Goal: Register for event/course

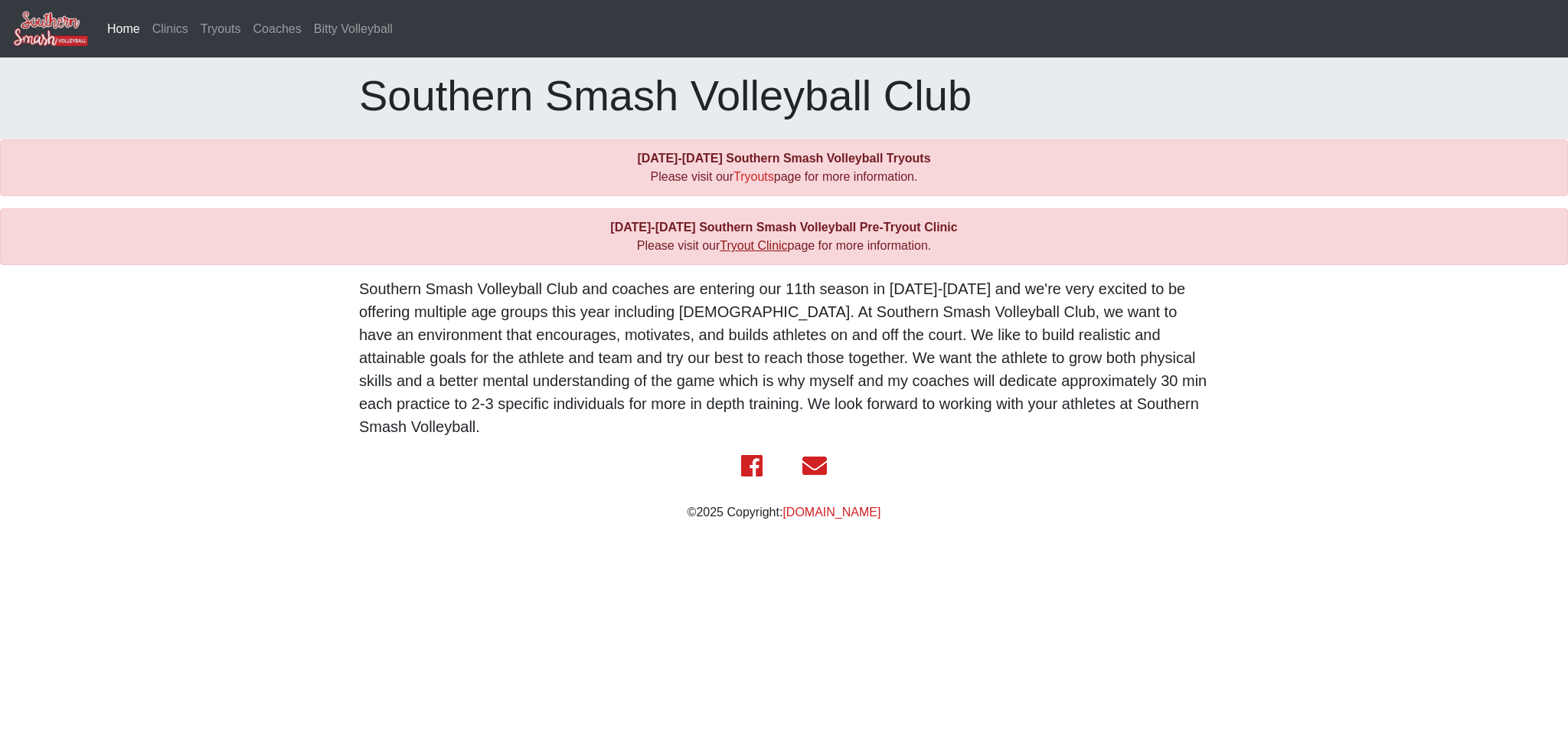
click at [768, 243] on link "Tryout Clinic" at bounding box center [753, 245] width 68 height 13
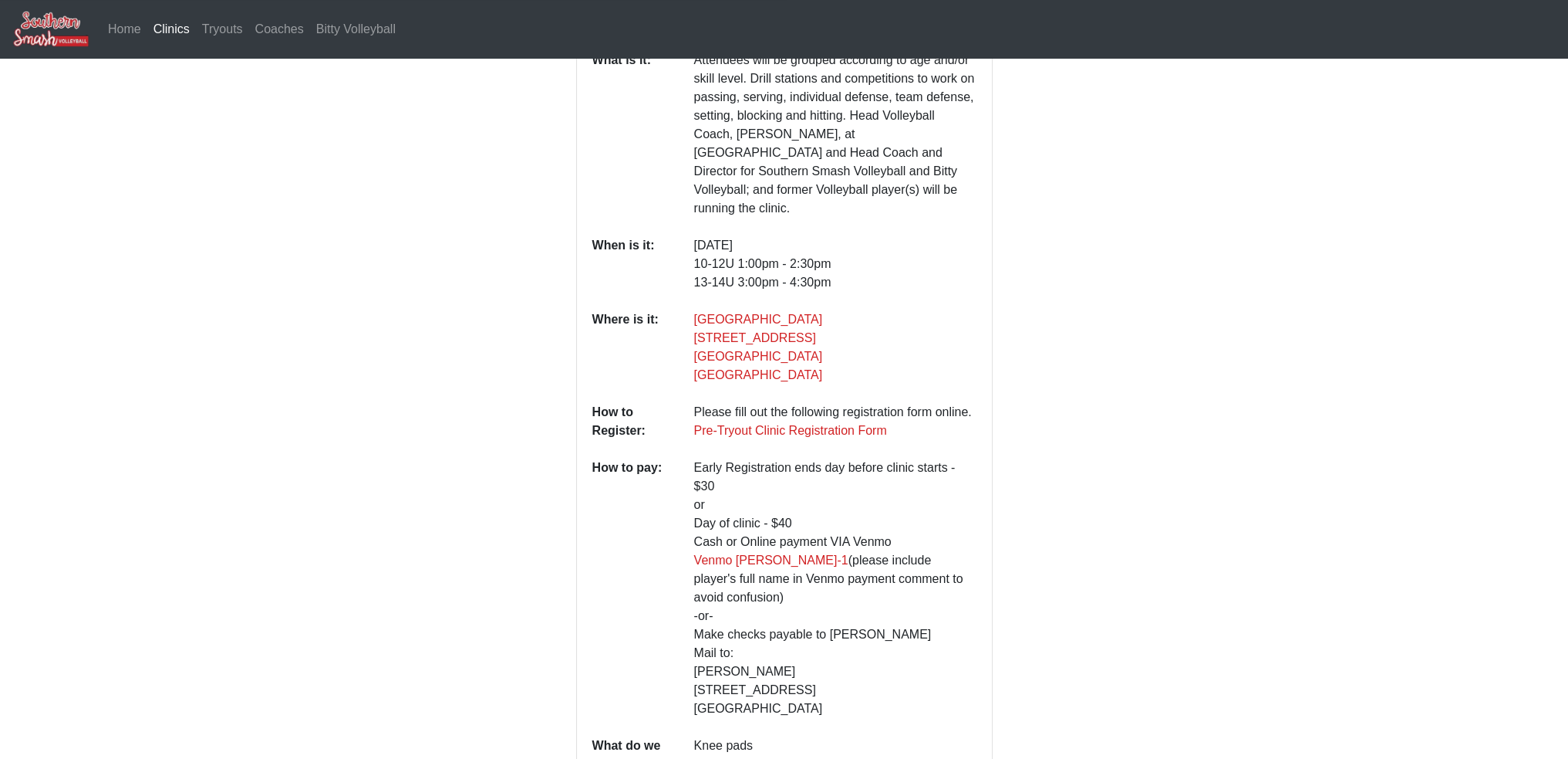
scroll to position [194, 0]
click at [836, 423] on link "Pre-Tryout Clinic Registration Form" at bounding box center [791, 429] width 193 height 13
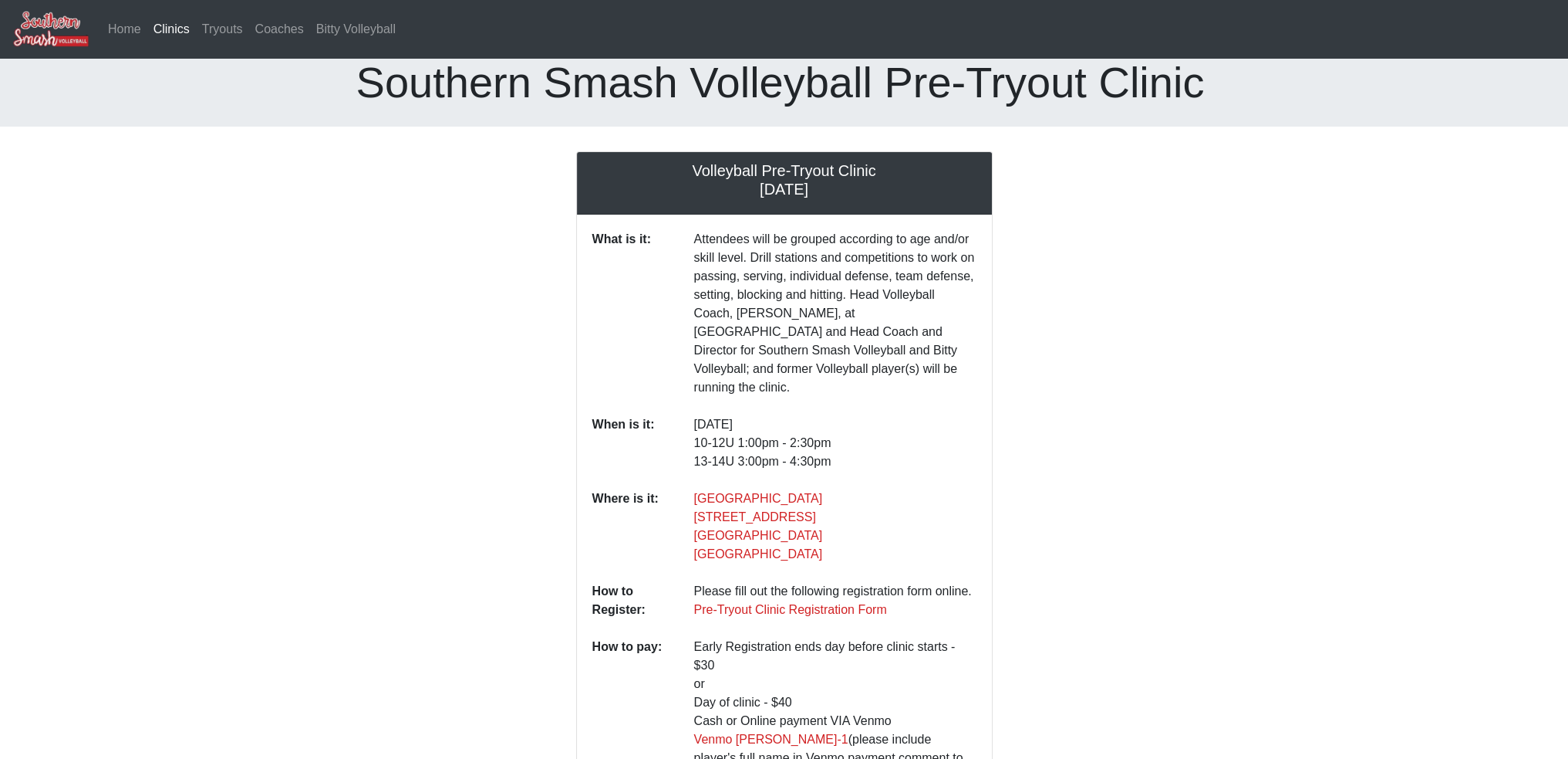
scroll to position [0, 0]
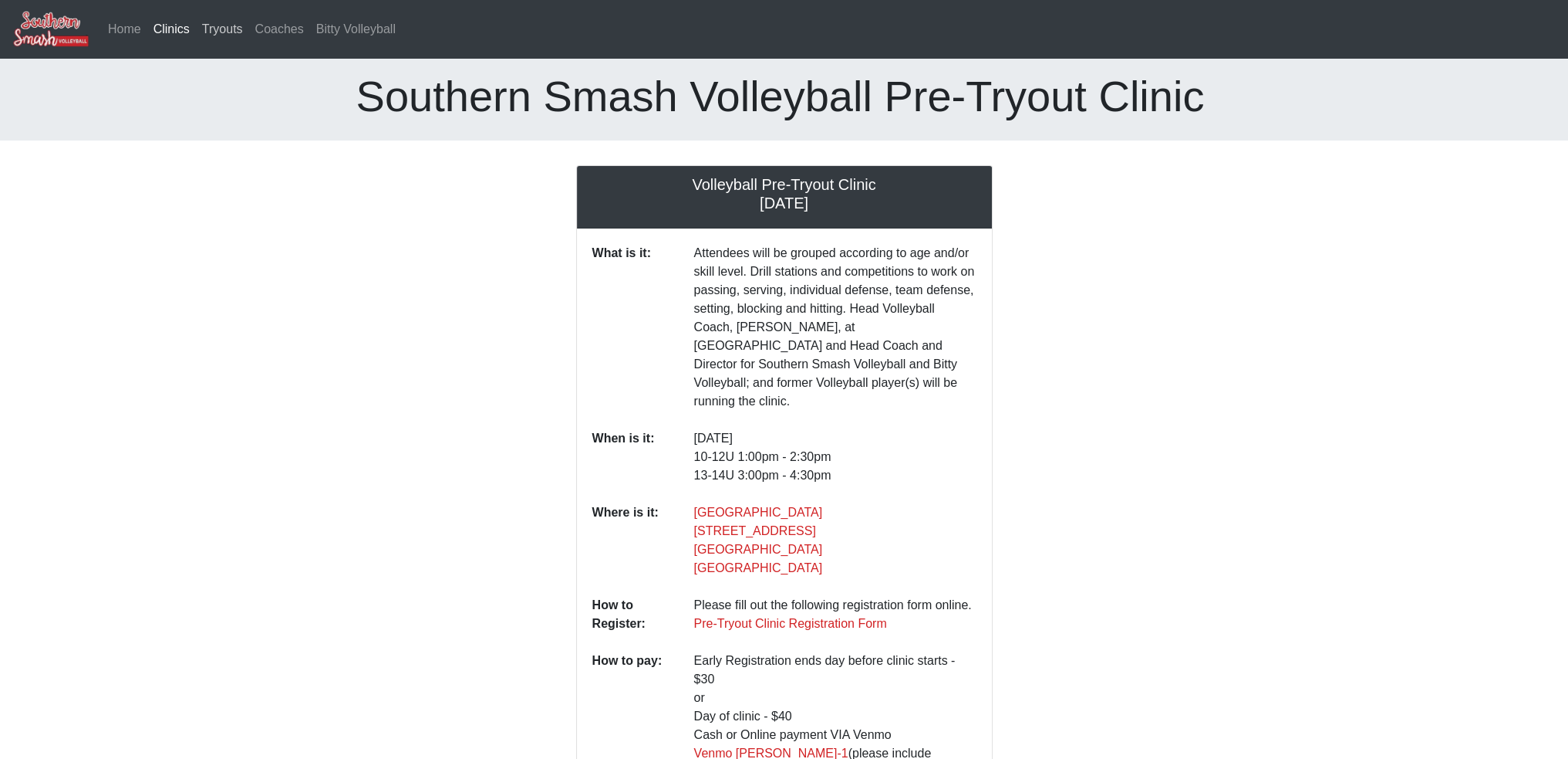
click at [230, 31] on link "Tryouts" at bounding box center [223, 29] width 53 height 31
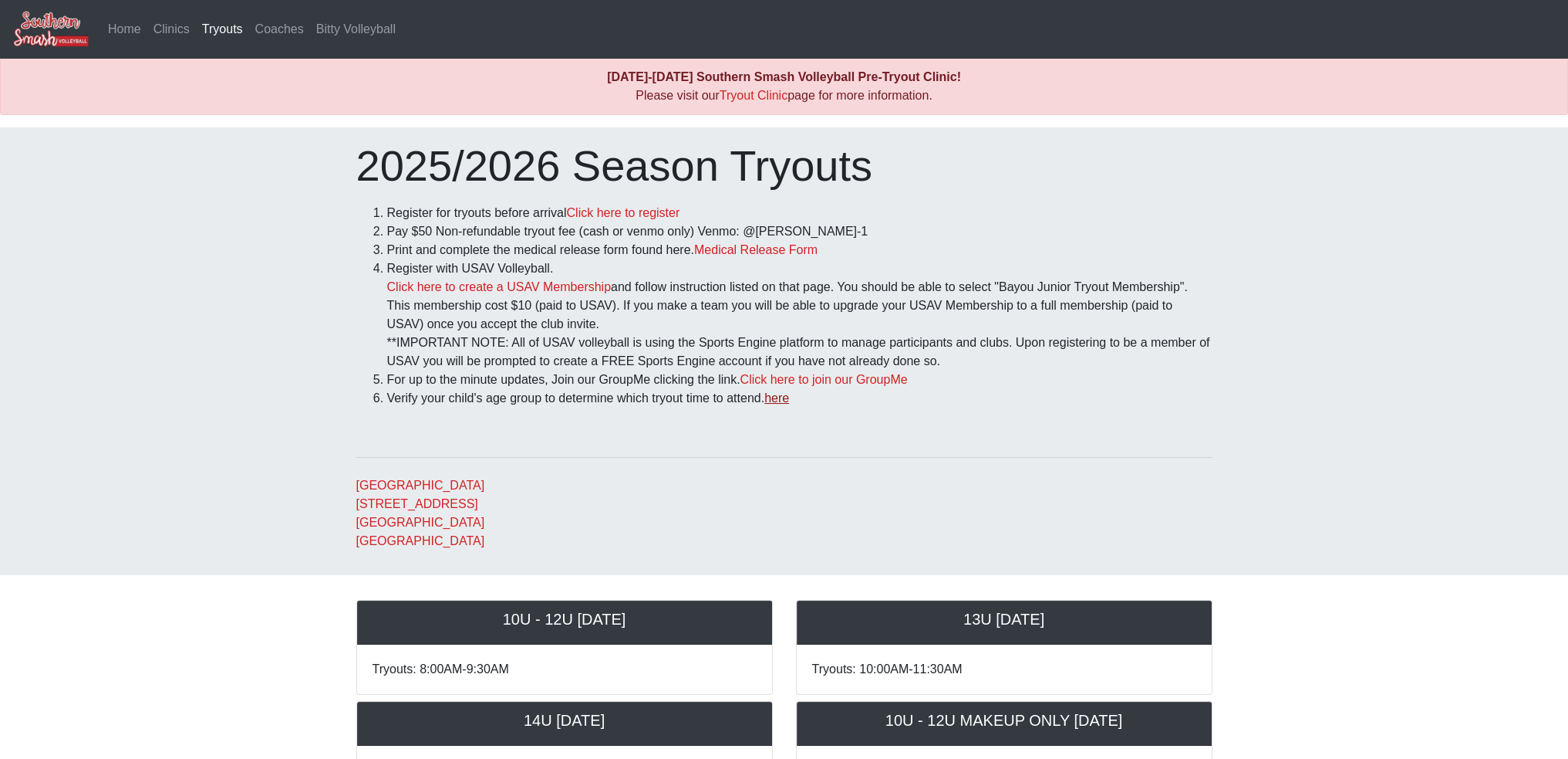
click at [786, 398] on link "here" at bounding box center [776, 398] width 24 height 13
click at [115, 28] on link "Home" at bounding box center [125, 29] width 45 height 31
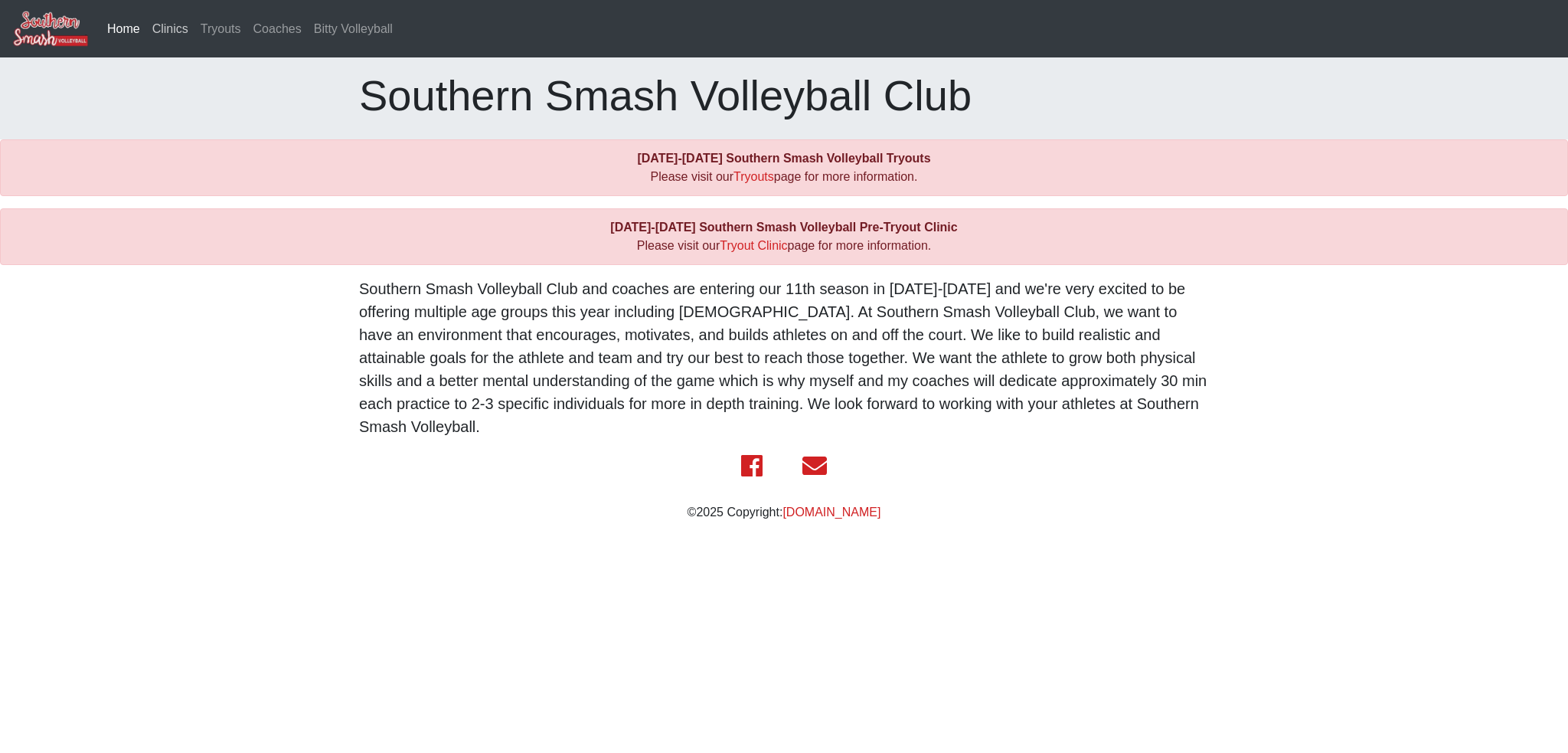
click at [170, 35] on link "Clinics" at bounding box center [170, 29] width 48 height 30
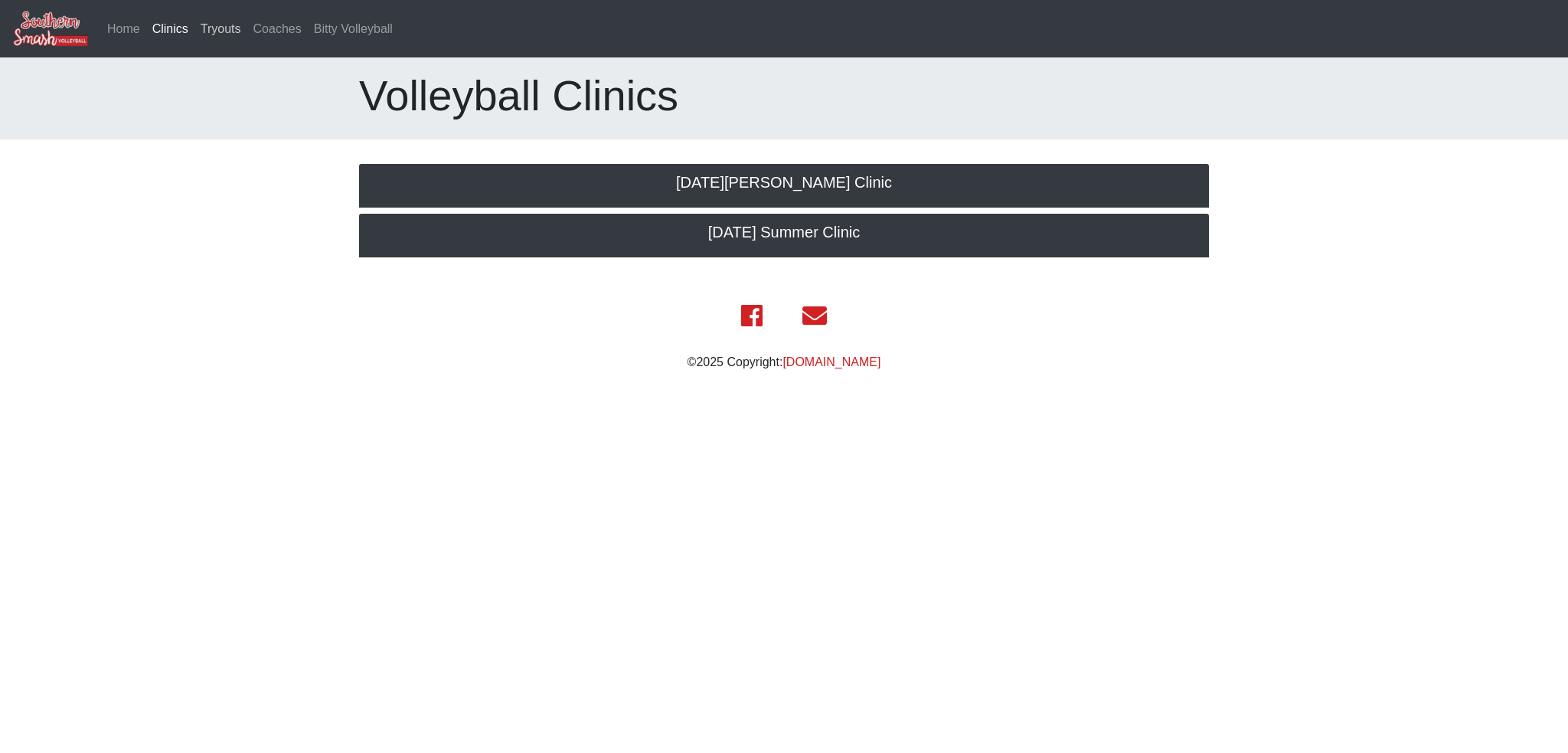
click at [217, 26] on link "Tryouts" at bounding box center [221, 29] width 53 height 30
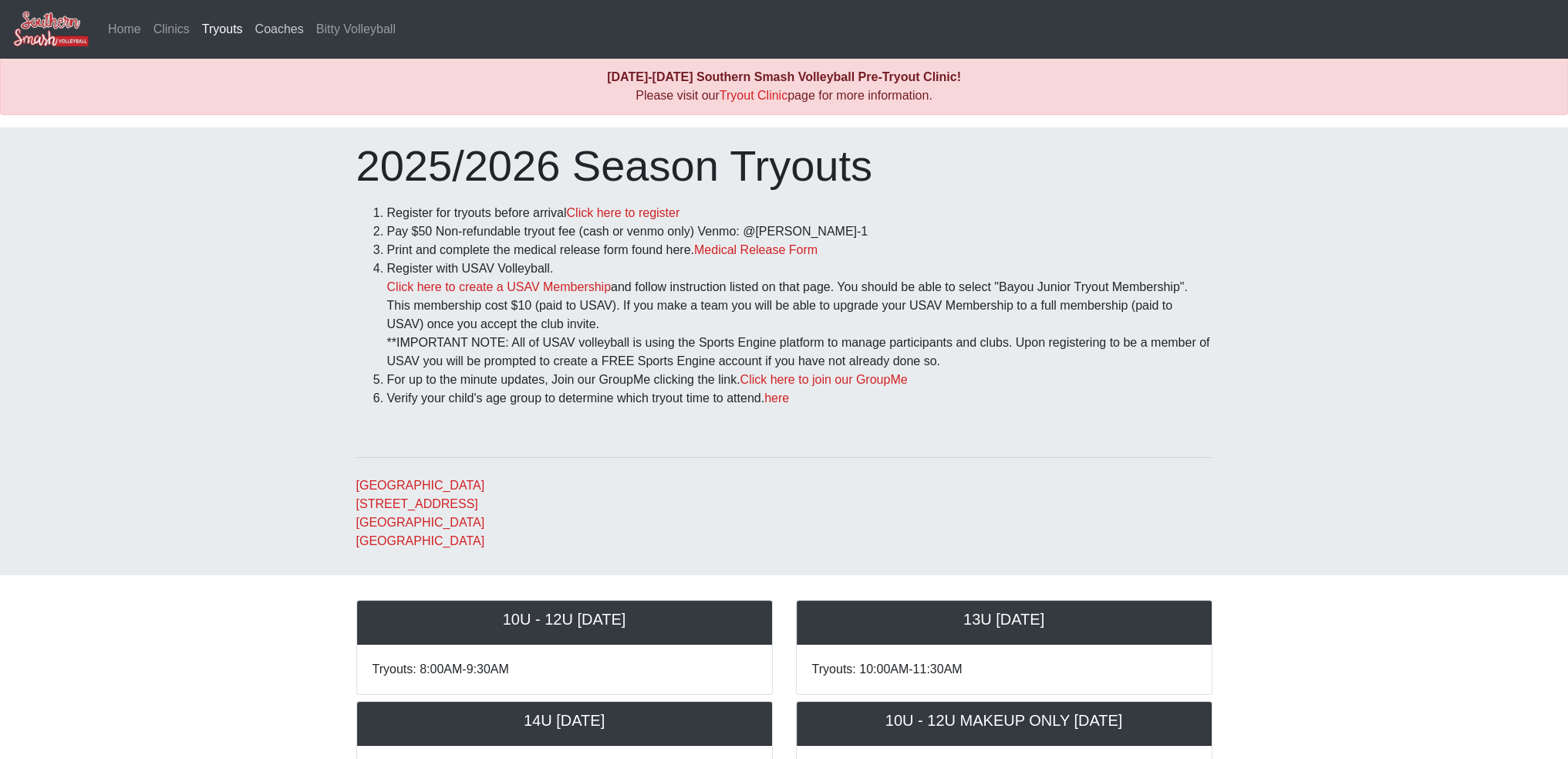
click at [263, 34] on link "Coaches" at bounding box center [280, 29] width 61 height 31
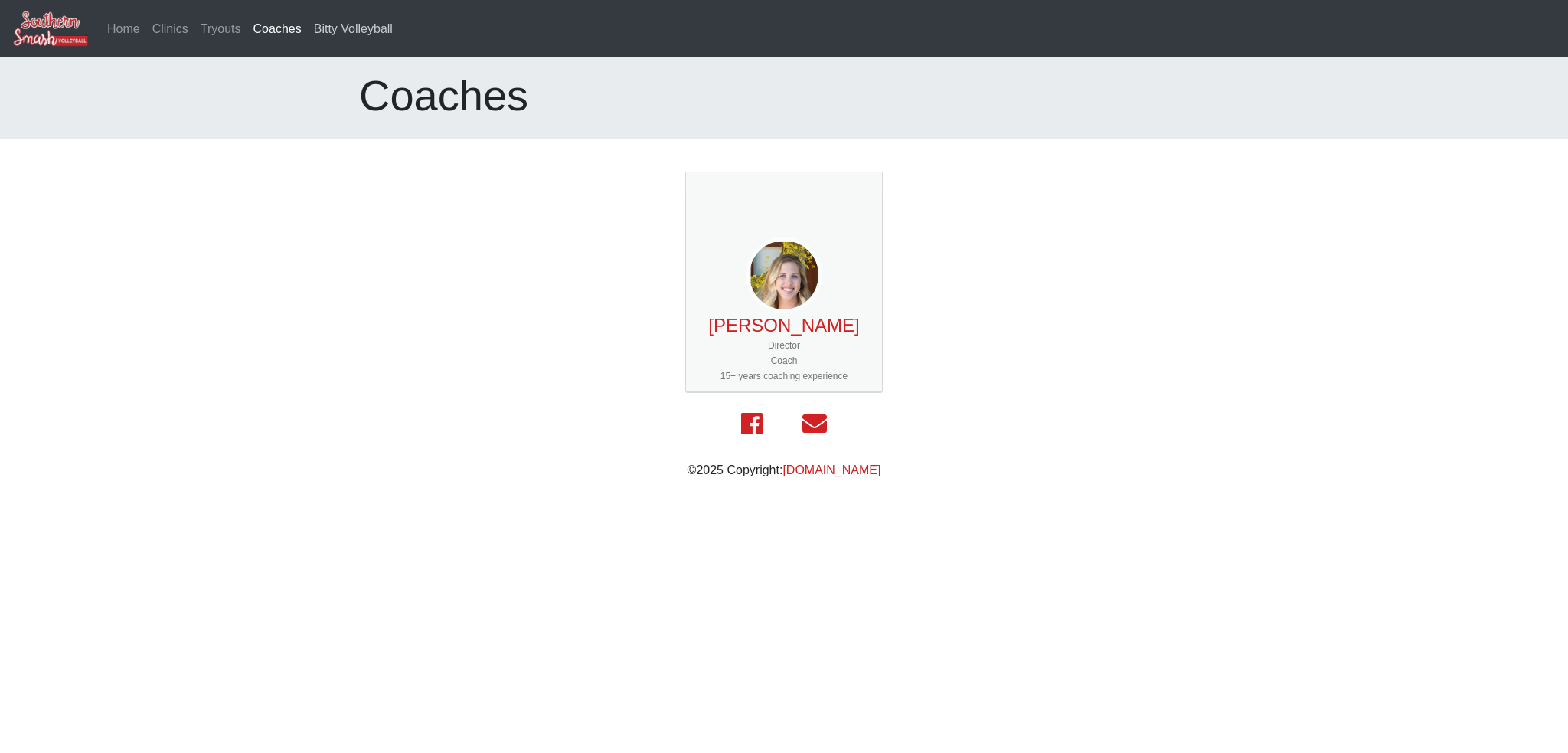
click at [349, 37] on link "Bitty Volleyball" at bounding box center [353, 29] width 91 height 30
click at [169, 30] on link "Clinics" at bounding box center [170, 29] width 48 height 30
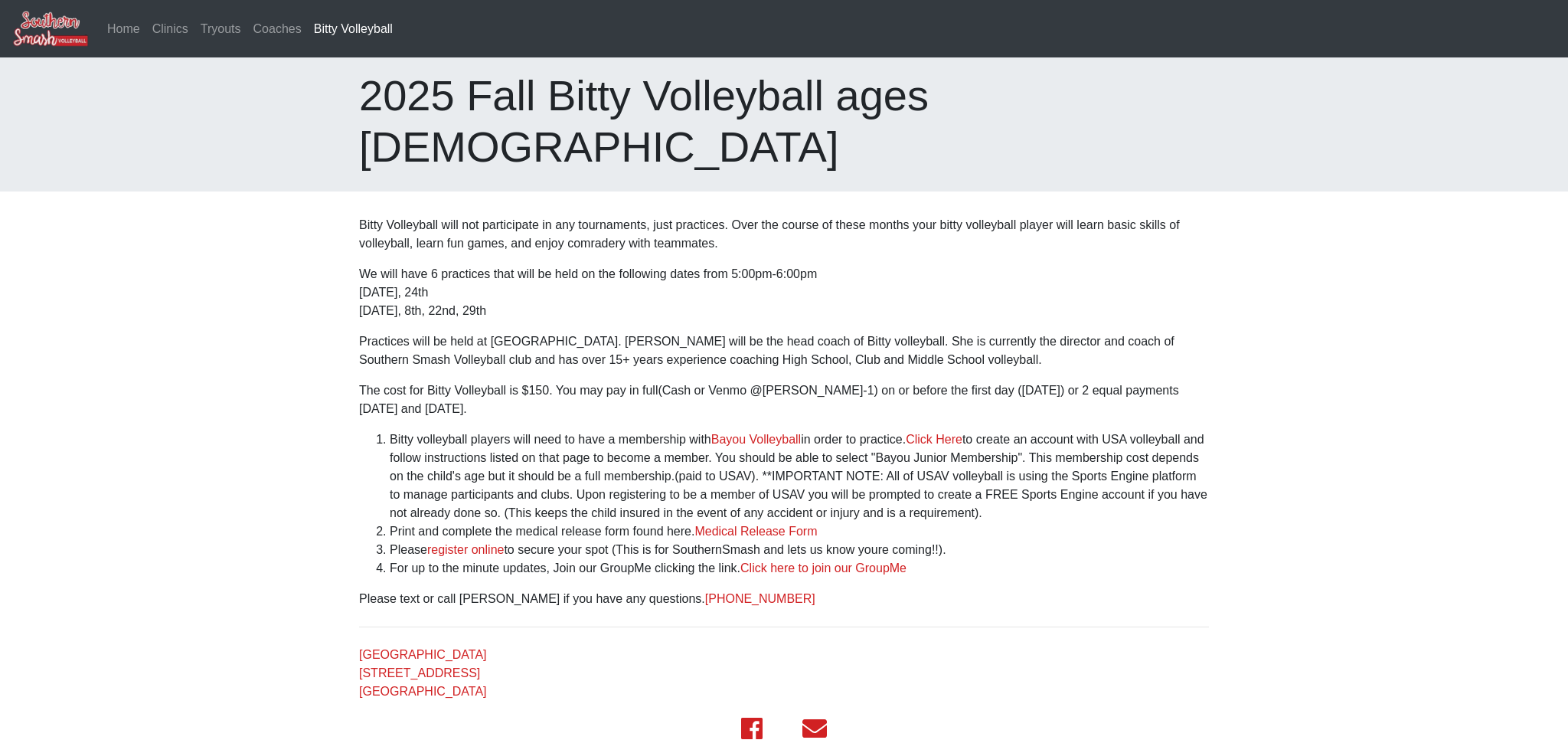
click at [1166, 569] on div "Bitty Volleyball will not participate in any tournaments, just practices. Over …" at bounding box center [784, 458] width 873 height 485
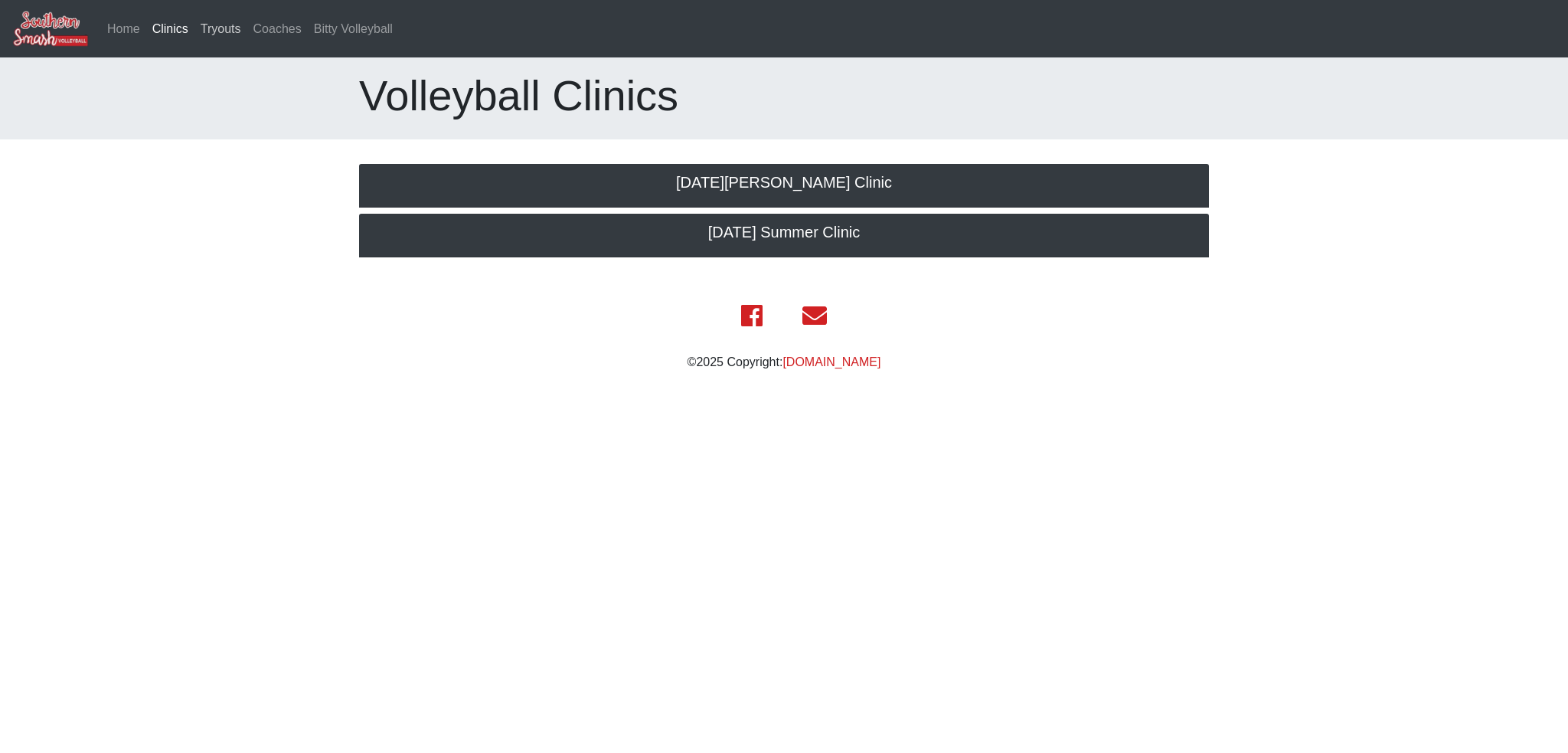
click at [212, 30] on link "Tryouts" at bounding box center [221, 29] width 53 height 30
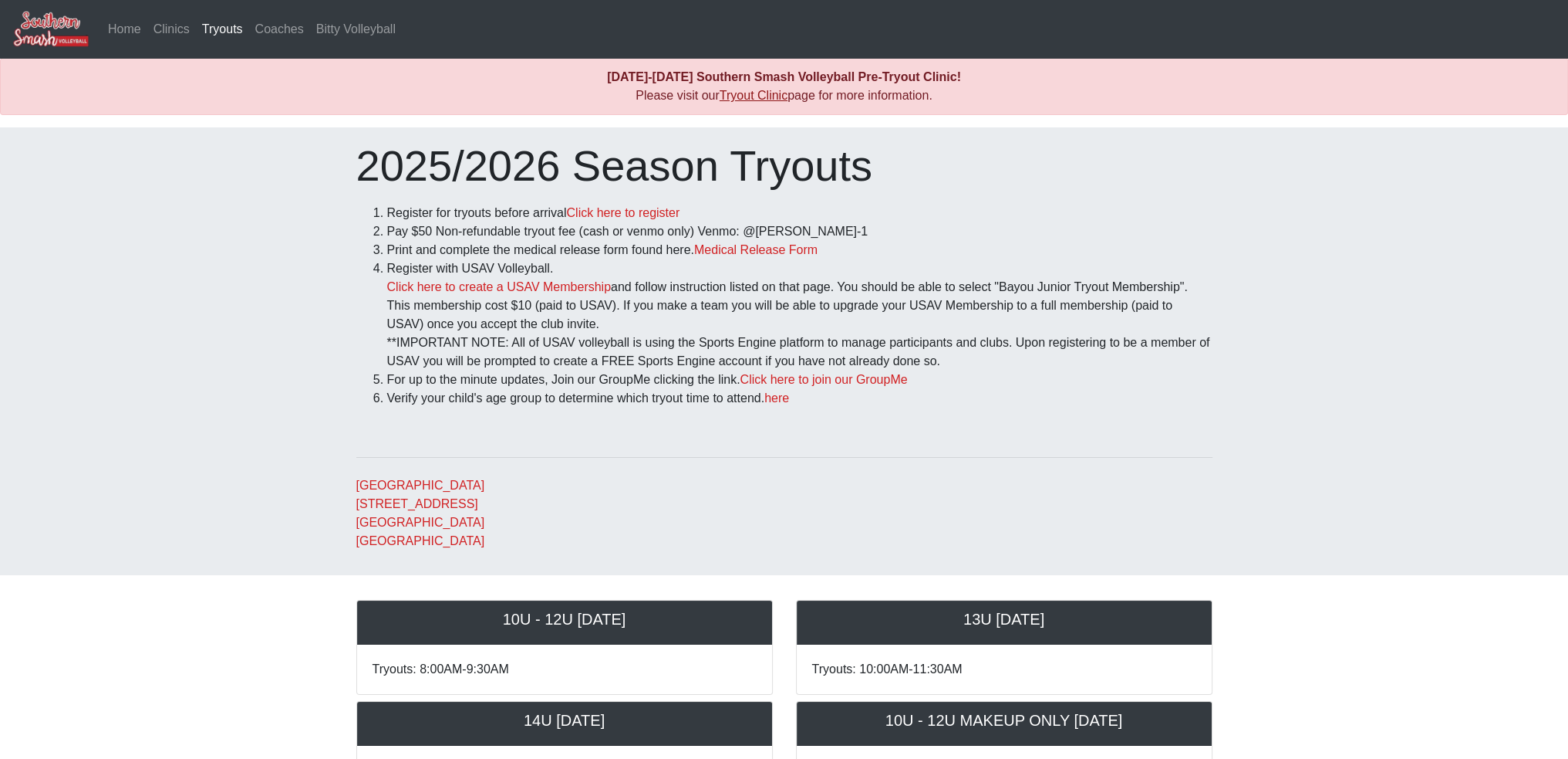
click at [734, 92] on link "Tryout Clinic" at bounding box center [753, 95] width 68 height 13
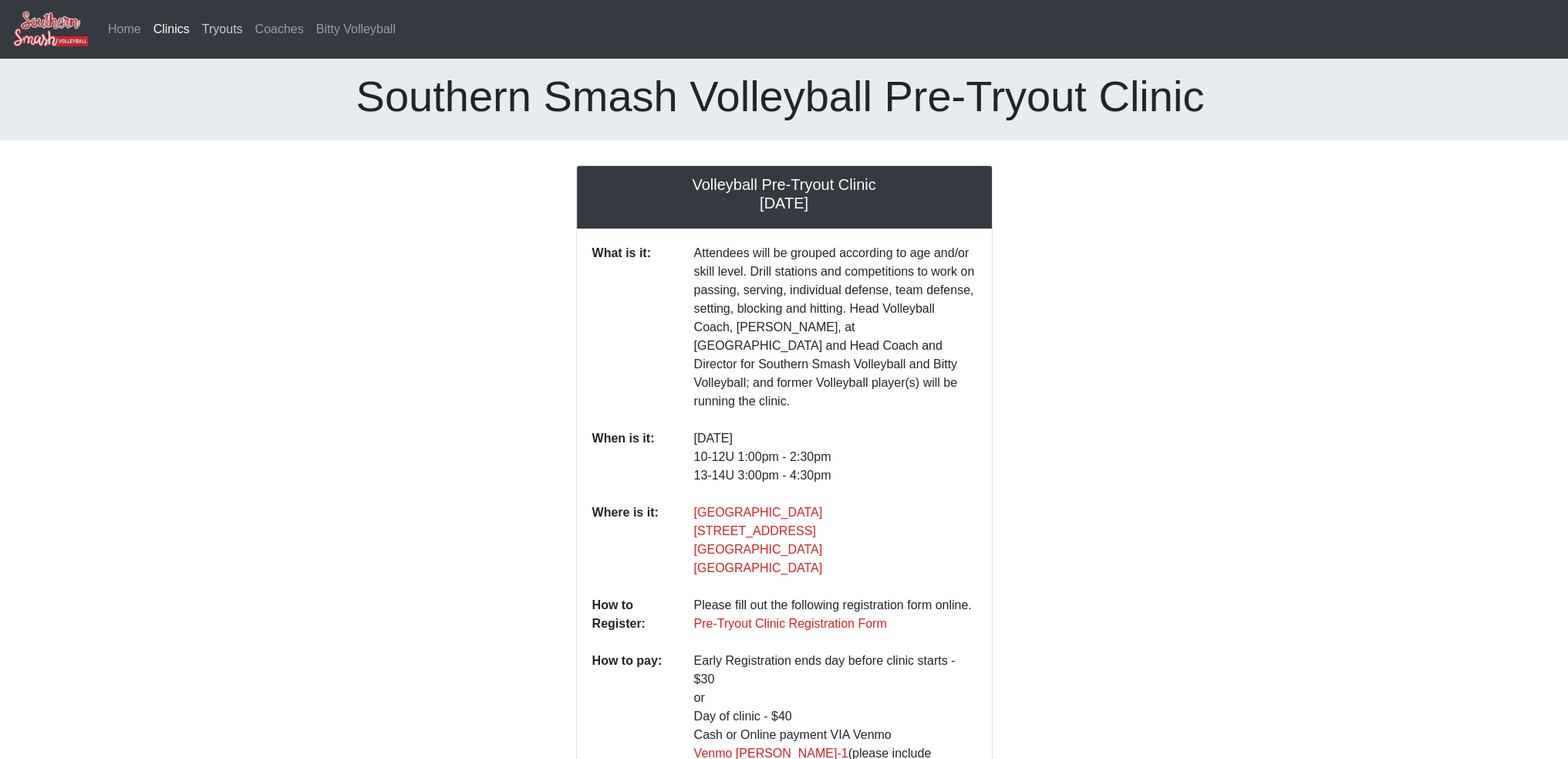
click at [236, 29] on link "Tryouts" at bounding box center [223, 29] width 53 height 31
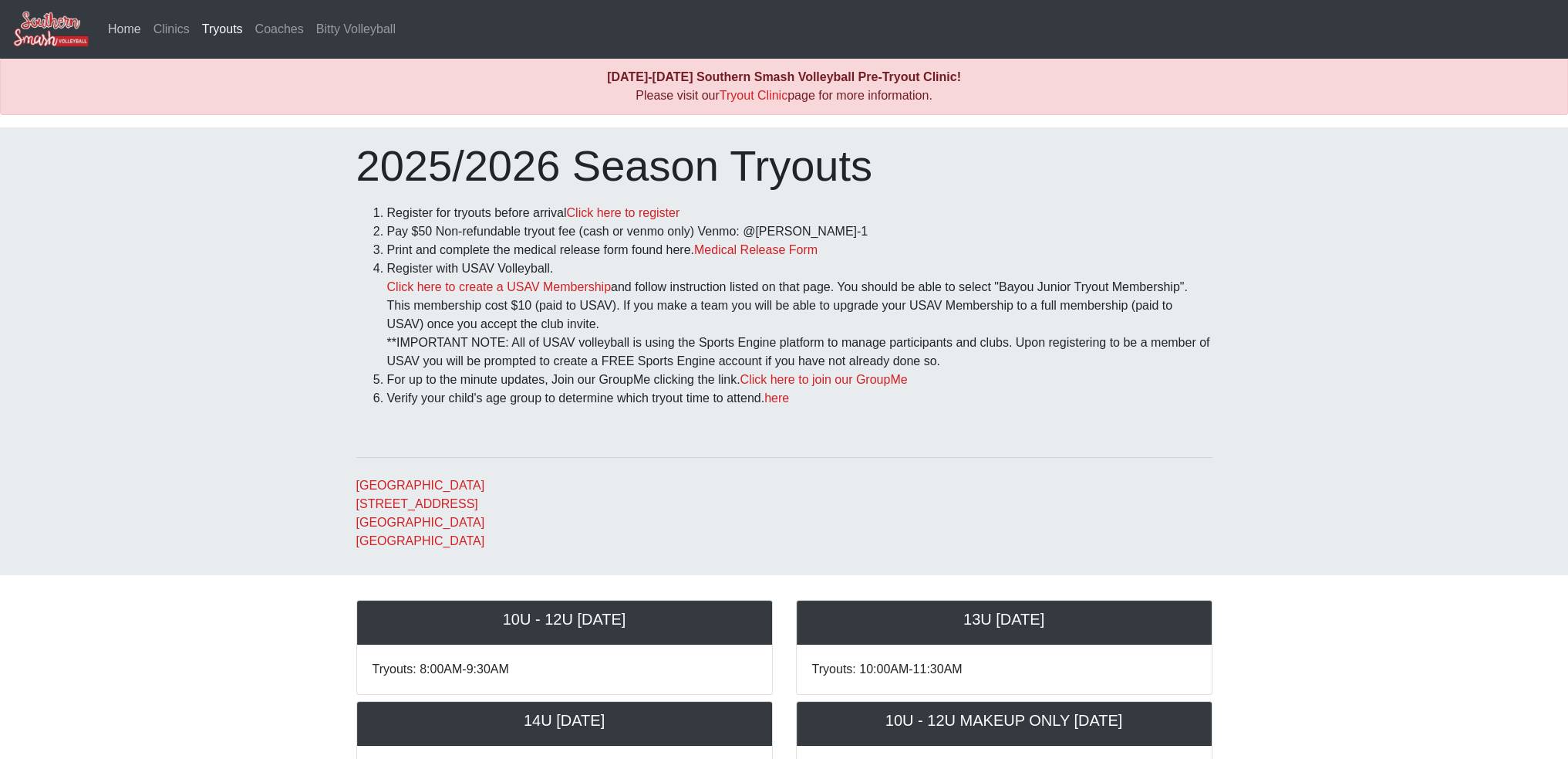
click at [121, 24] on link "Home" at bounding box center [125, 29] width 45 height 31
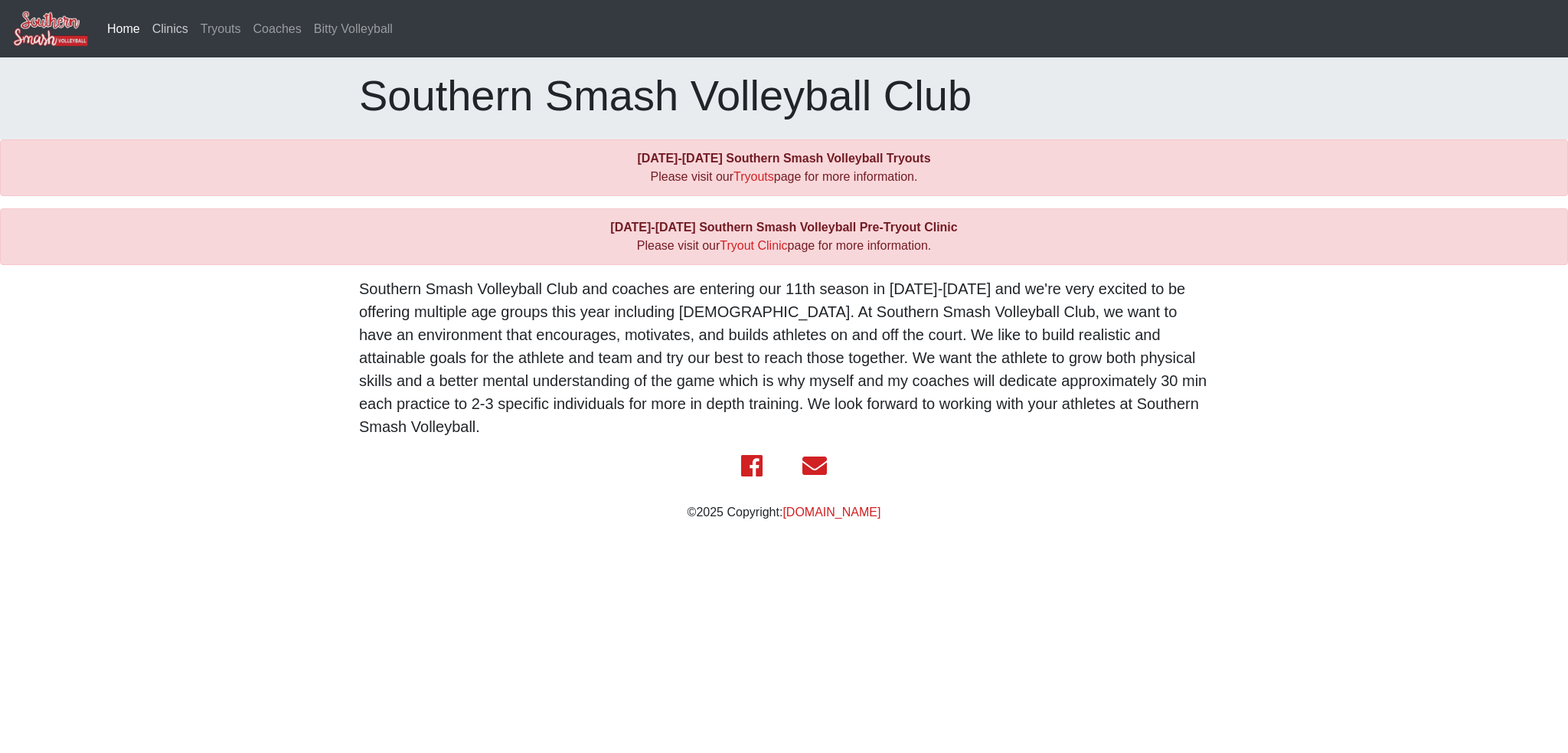
click at [171, 28] on link "Clinics" at bounding box center [170, 29] width 48 height 30
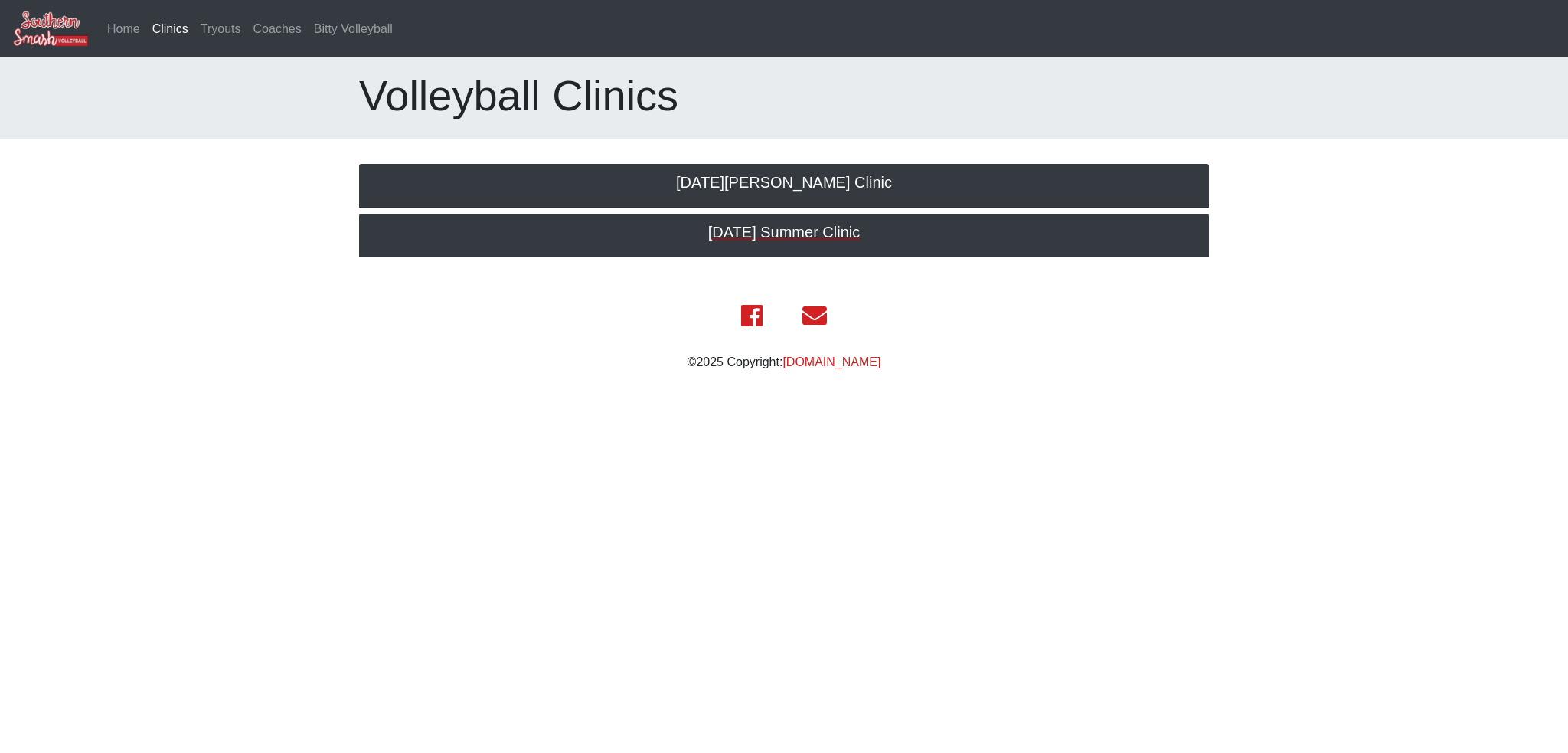
click at [814, 240] on h5 "[DATE] Summer Clinic" at bounding box center [783, 232] width 819 height 19
click at [229, 33] on link "Tryouts" at bounding box center [221, 29] width 53 height 30
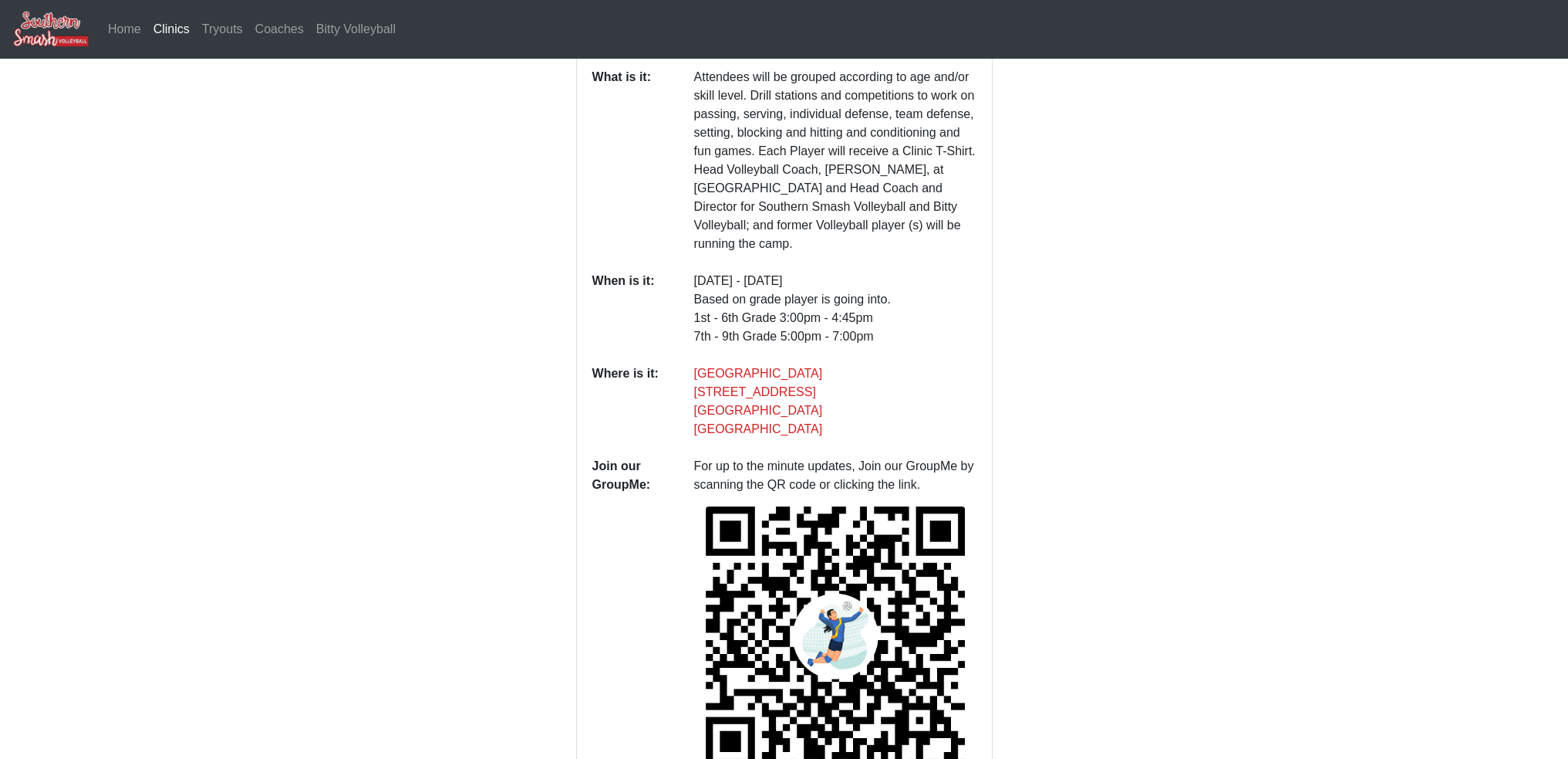
scroll to position [161, 0]
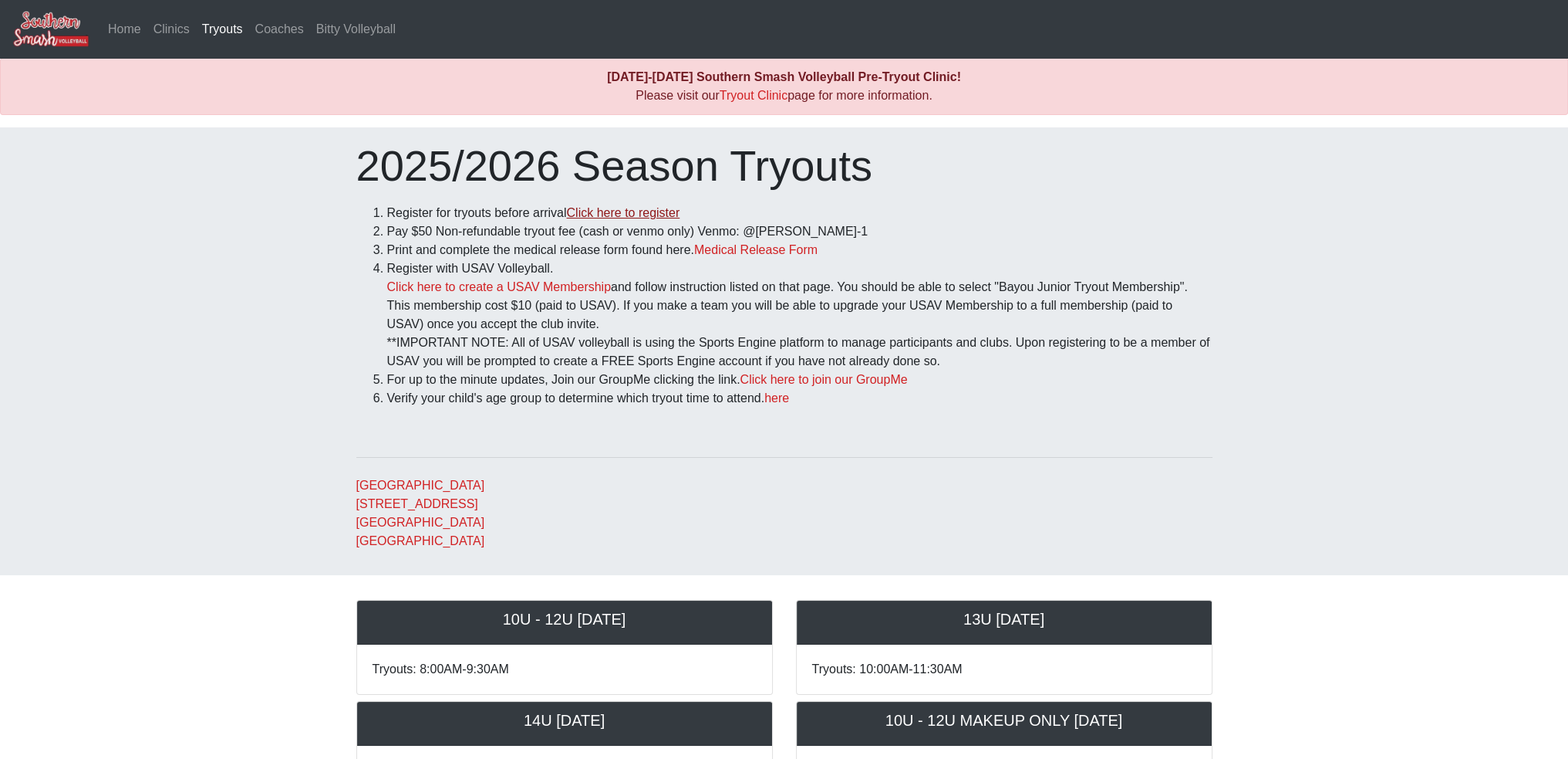
click at [592, 216] on link "Click here to register" at bounding box center [622, 212] width 114 height 13
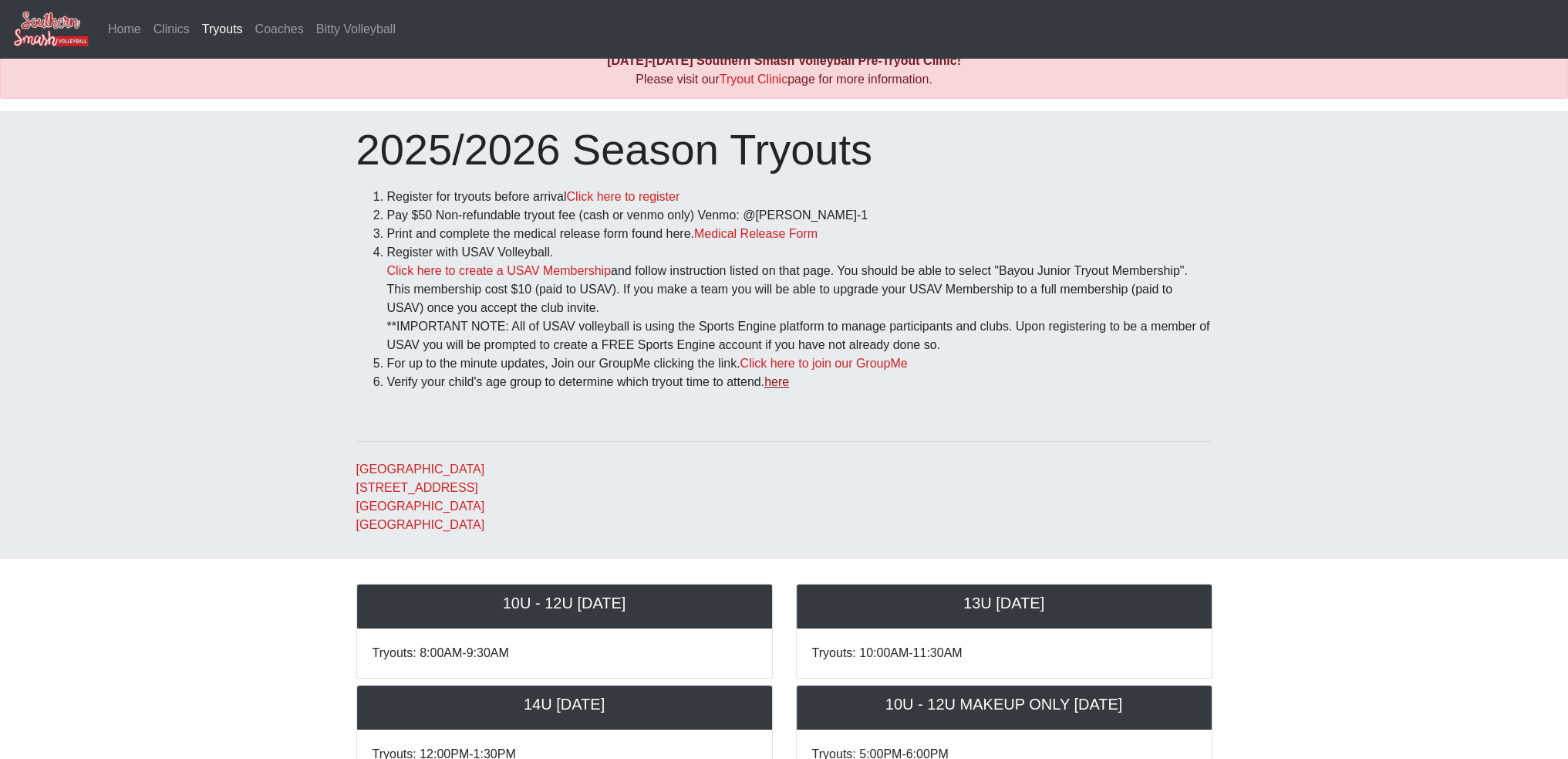
click at [786, 381] on link "here" at bounding box center [776, 381] width 24 height 13
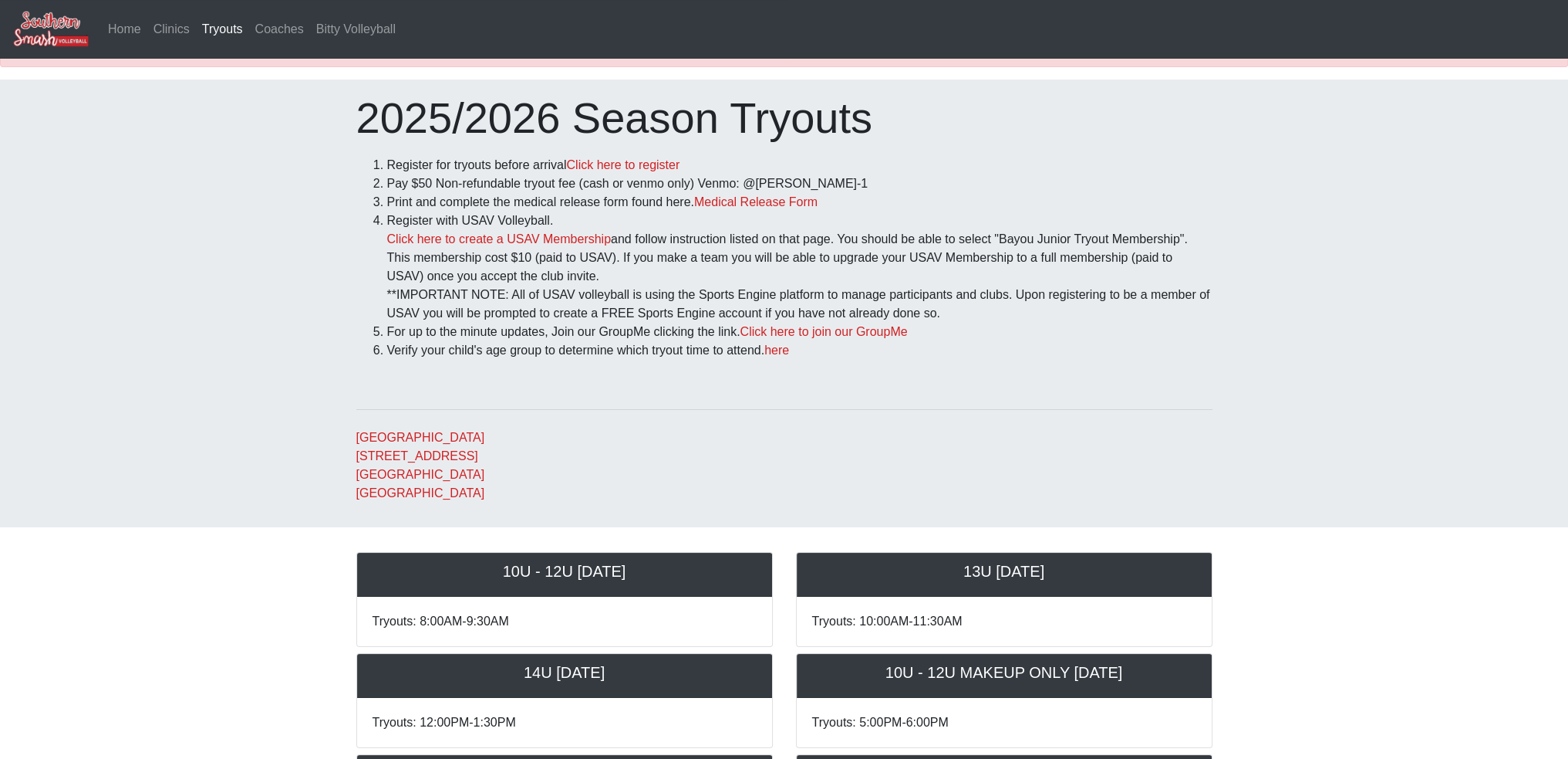
scroll to position [0, 0]
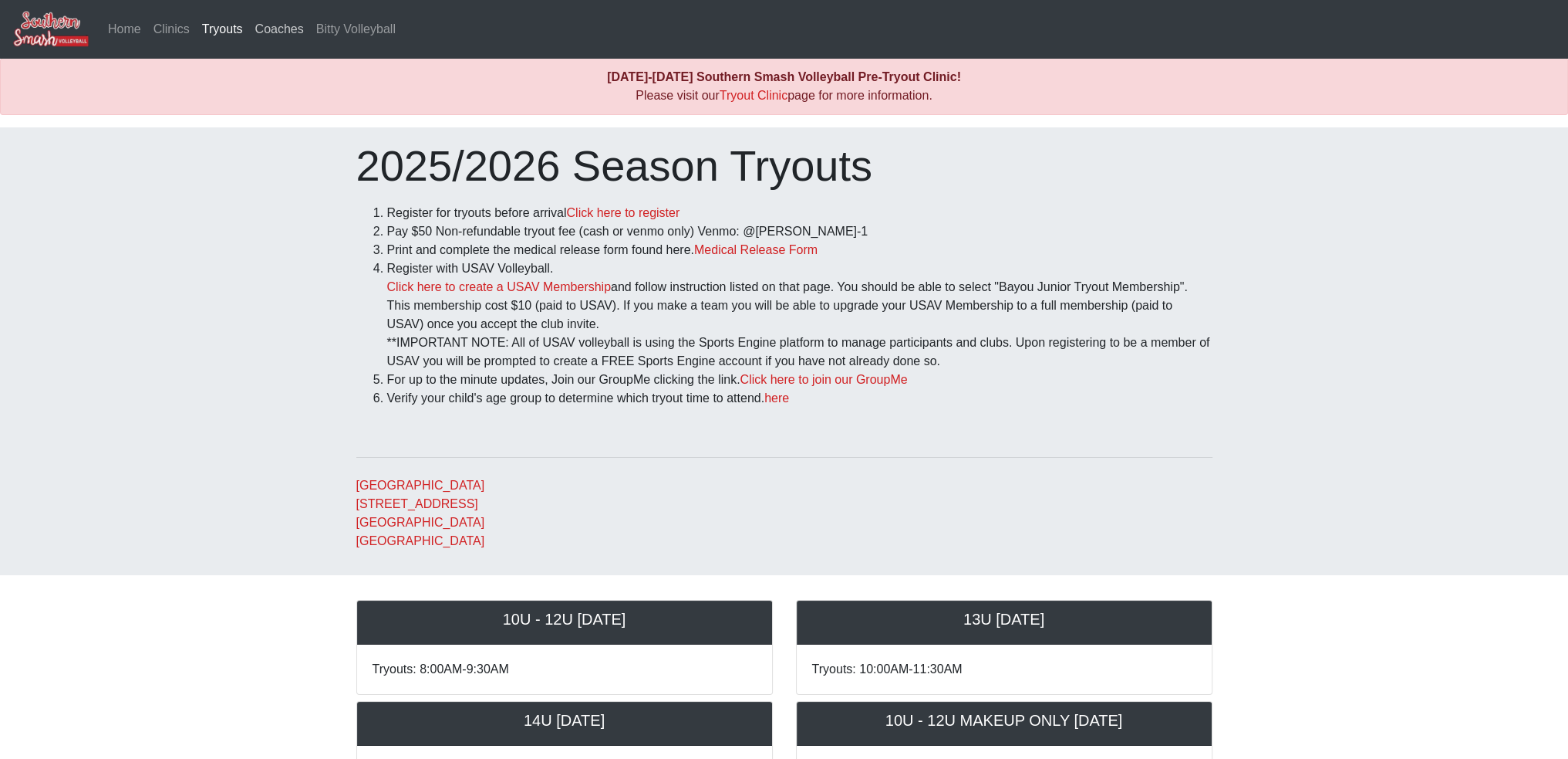
click at [293, 27] on link "Coaches" at bounding box center [280, 29] width 61 height 31
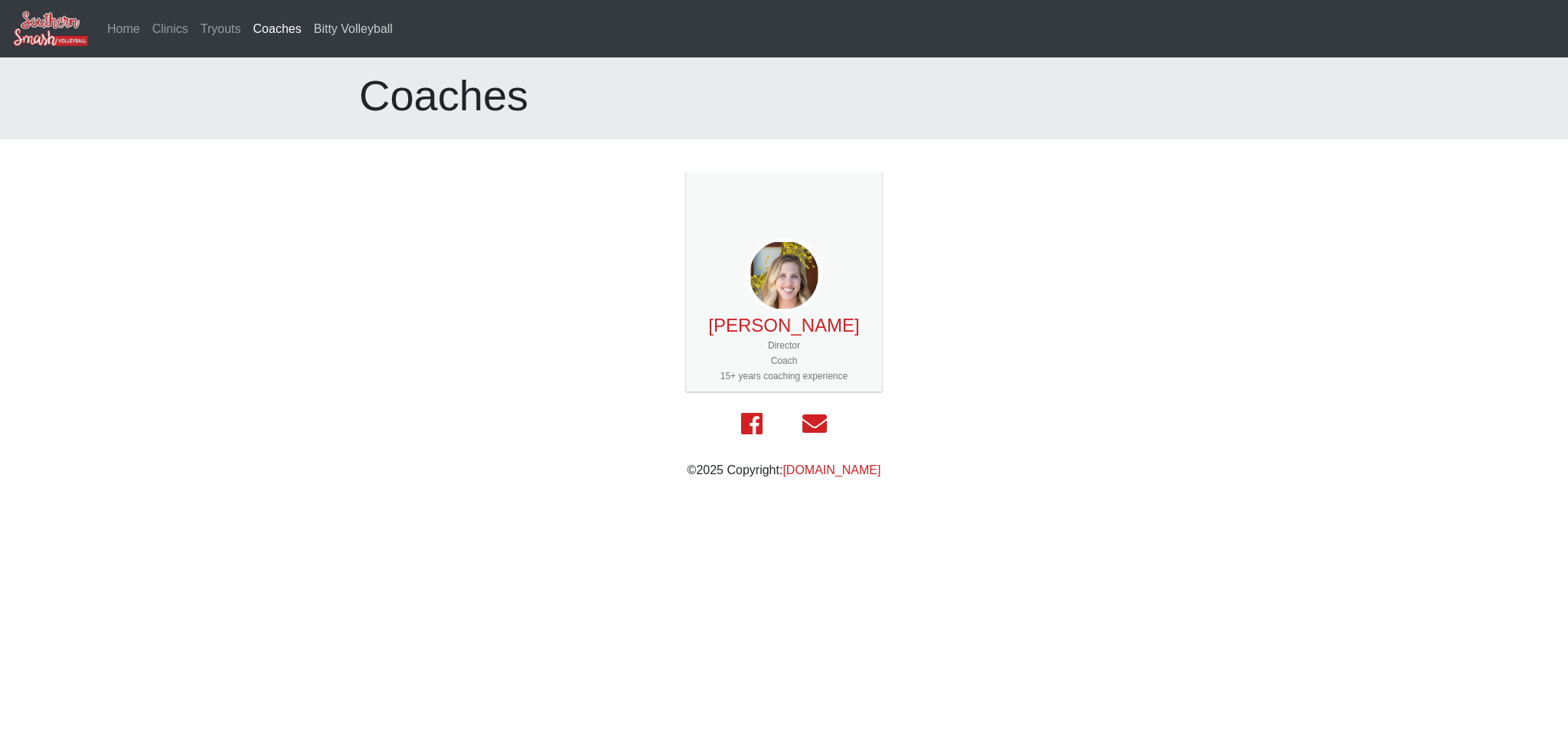
click at [338, 24] on link "Bitty Volleyball" at bounding box center [353, 29] width 91 height 30
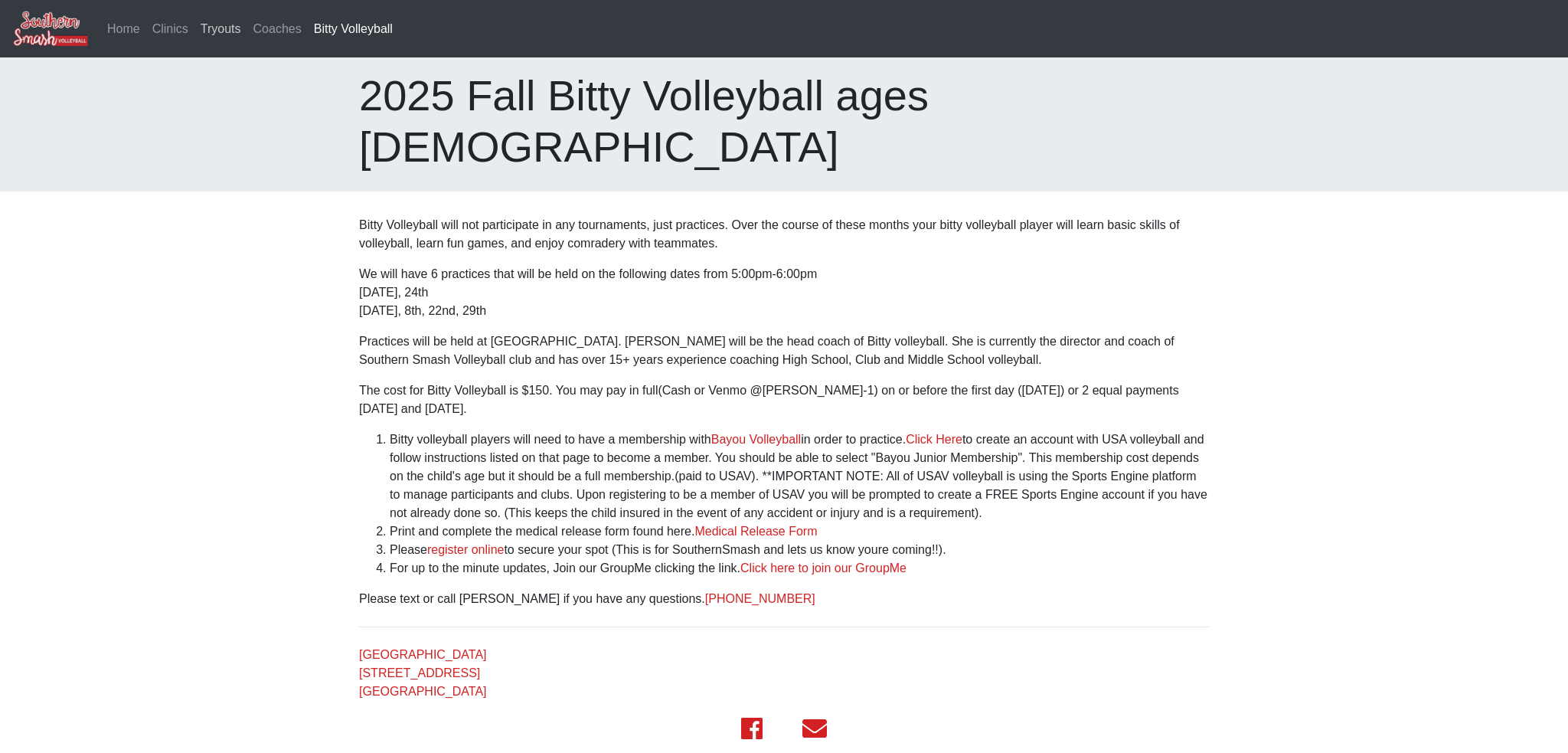
click at [223, 30] on link "Tryouts" at bounding box center [221, 29] width 53 height 30
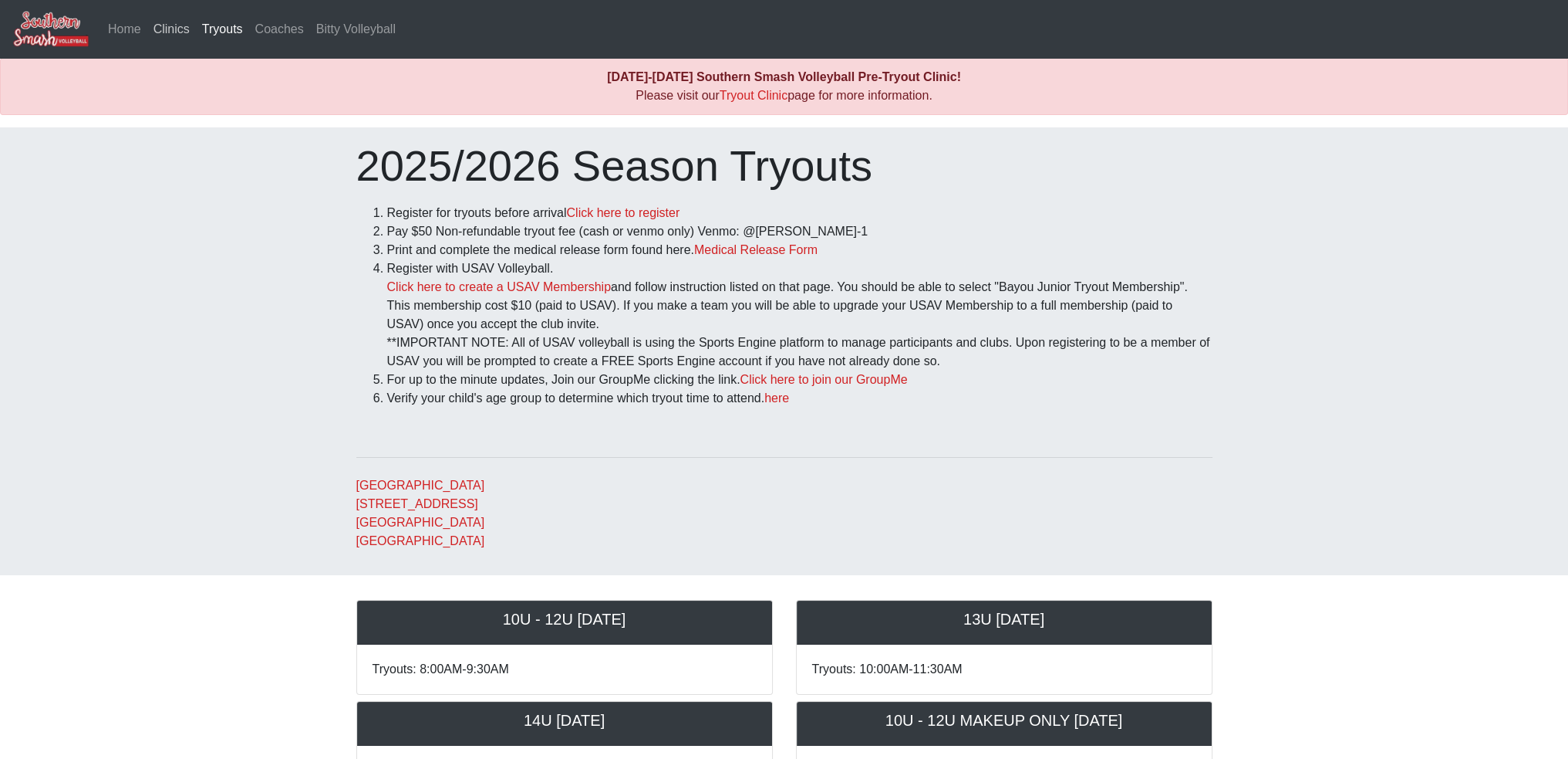
click at [176, 27] on link "Clinics" at bounding box center [172, 29] width 49 height 31
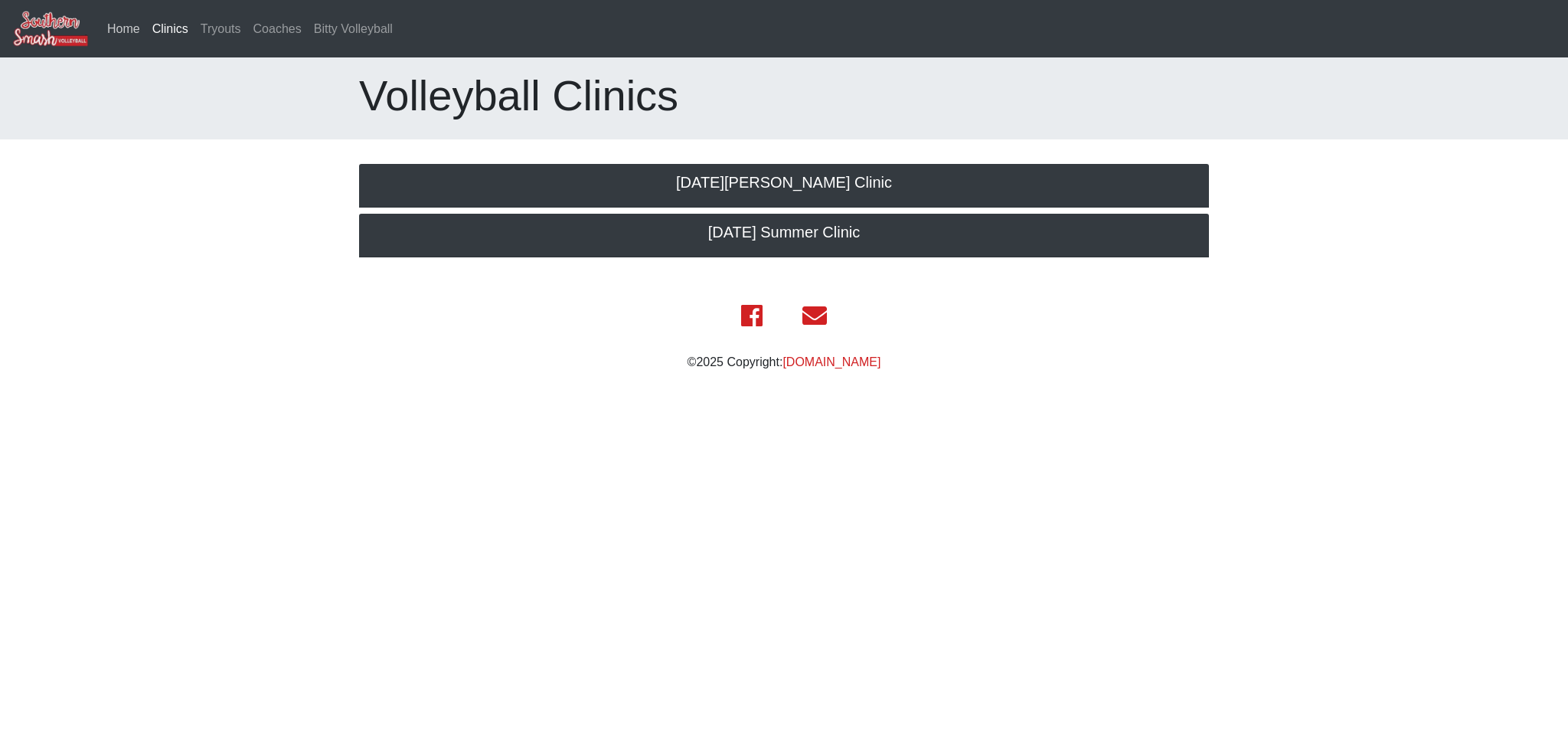
click at [125, 24] on link "Home" at bounding box center [124, 29] width 45 height 30
